Goal: Navigation & Orientation: Find specific page/section

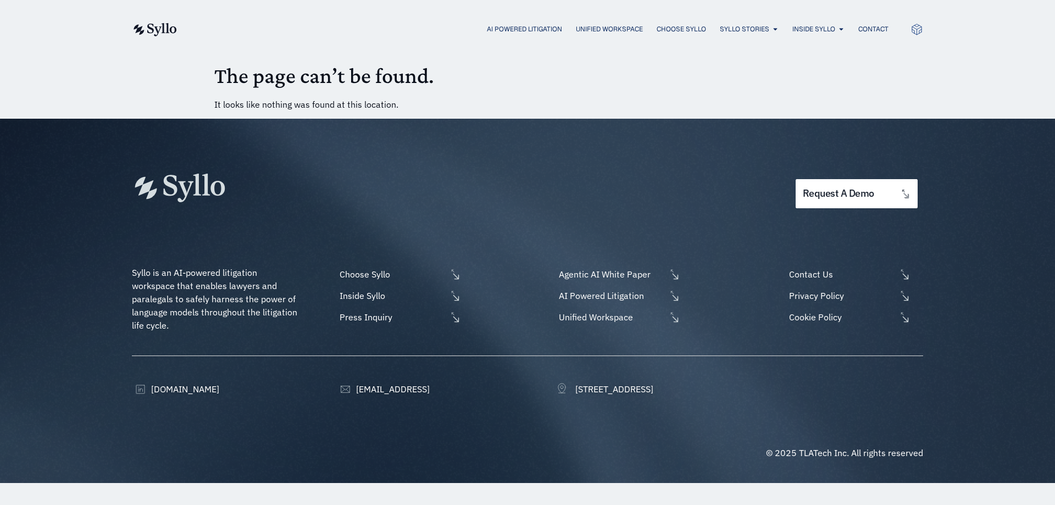
click at [460, 151] on div "request a demo" at bounding box center [527, 166] width 791 height 95
click at [821, 68] on span "OUR TEAM" at bounding box center [814, 63] width 34 height 13
